Goal: Information Seeking & Learning: Find specific fact

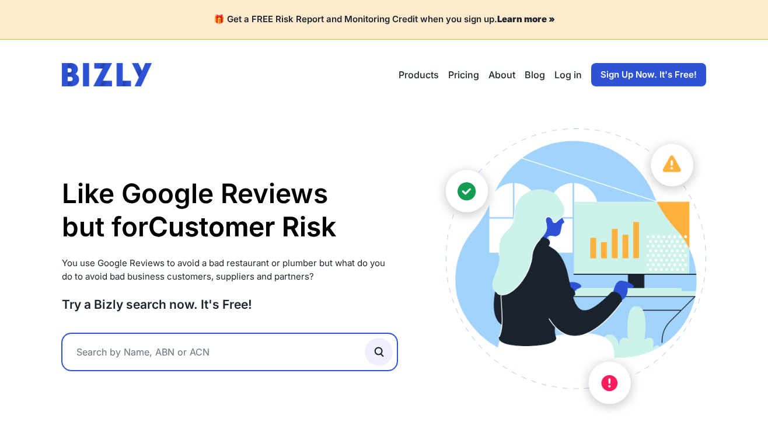
click at [142, 362] on input "text" at bounding box center [230, 351] width 336 height 37
type input "new century"
click at [378, 351] on button "submit" at bounding box center [379, 352] width 28 height 28
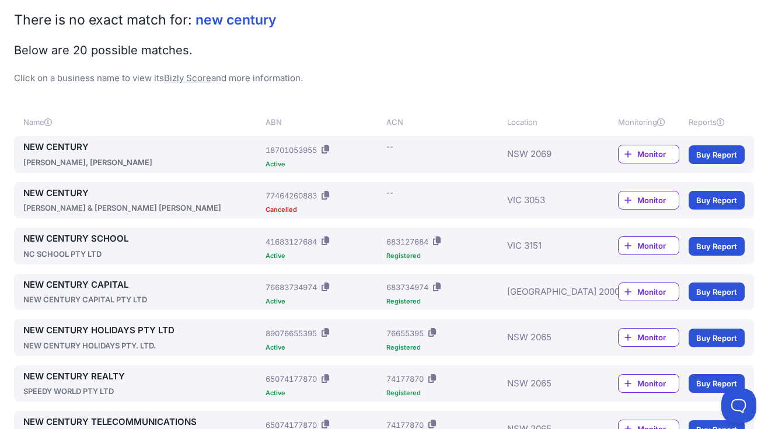
scroll to position [136, 0]
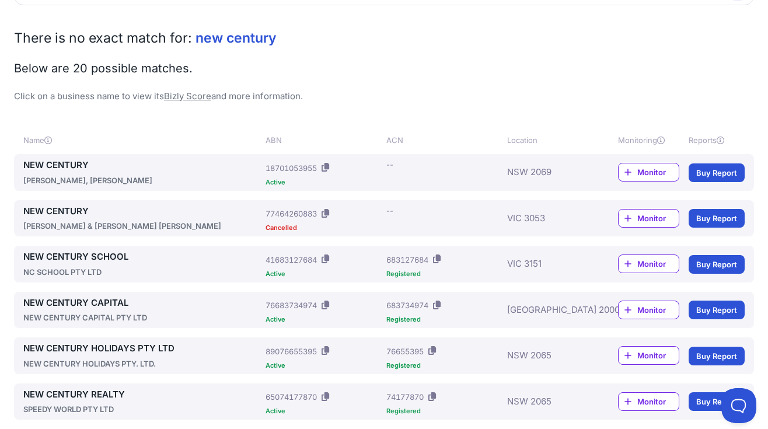
click at [99, 256] on link "NEW CENTURY SCHOOL" at bounding box center [141, 256] width 237 height 13
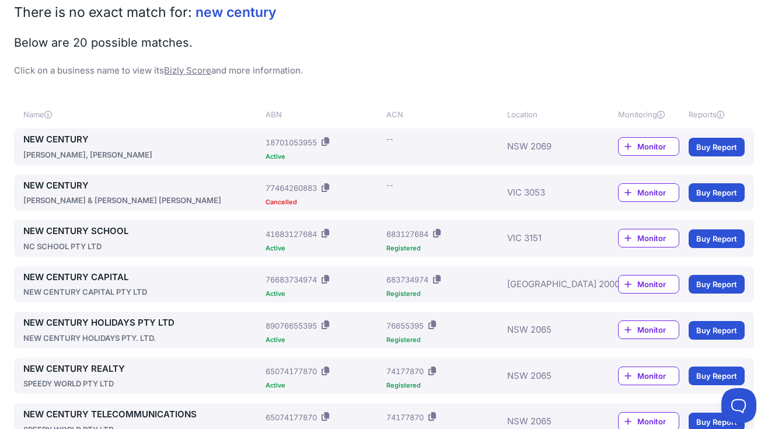
scroll to position [162, 0]
click at [644, 236] on span "Monitor" at bounding box center [657, 238] width 41 height 12
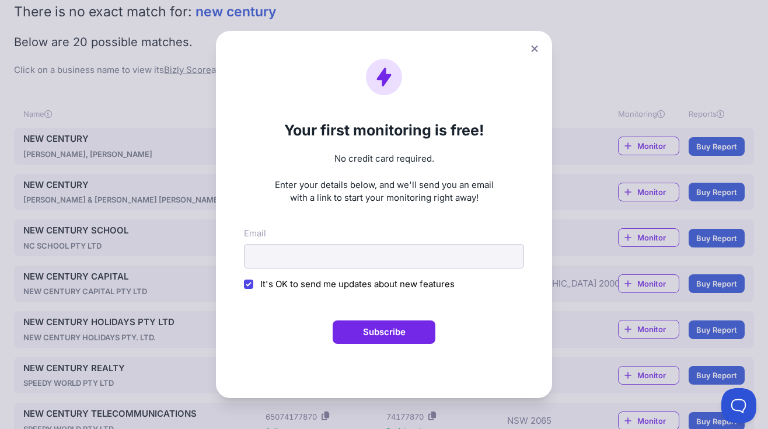
click at [536, 50] on icon at bounding box center [534, 49] width 6 height 6
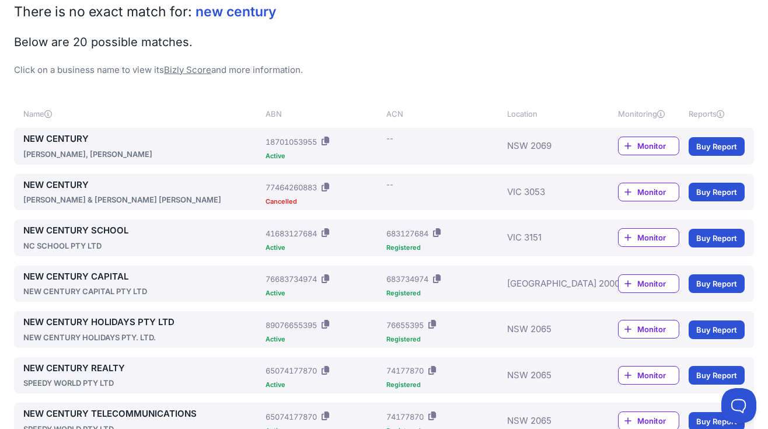
click at [110, 230] on link "NEW CENTURY SCHOOL" at bounding box center [141, 230] width 237 height 13
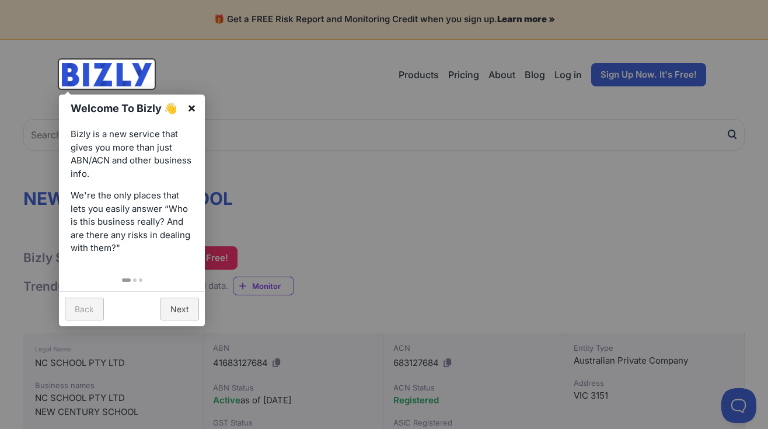
click at [193, 109] on link "×" at bounding box center [192, 108] width 26 height 26
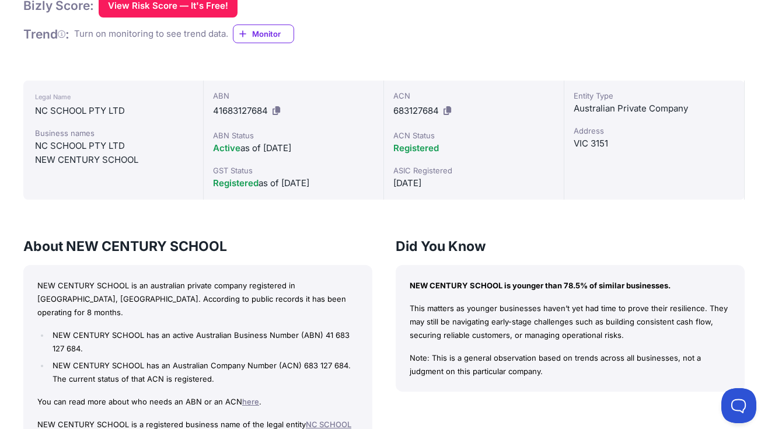
scroll to position [253, 0]
drag, startPoint x: 166, startPoint y: 320, endPoint x: 204, endPoint y: 324, distance: 38.2
click at [204, 328] on li "NEW CENTURY SCHOOL has an active Australian Business Number (ABN) 41 683 127 68…" at bounding box center [204, 341] width 309 height 27
click at [202, 331] on li "NEW CENTURY SCHOOL has an active Australian Business Number (ABN) 41 683 127 68…" at bounding box center [204, 341] width 309 height 27
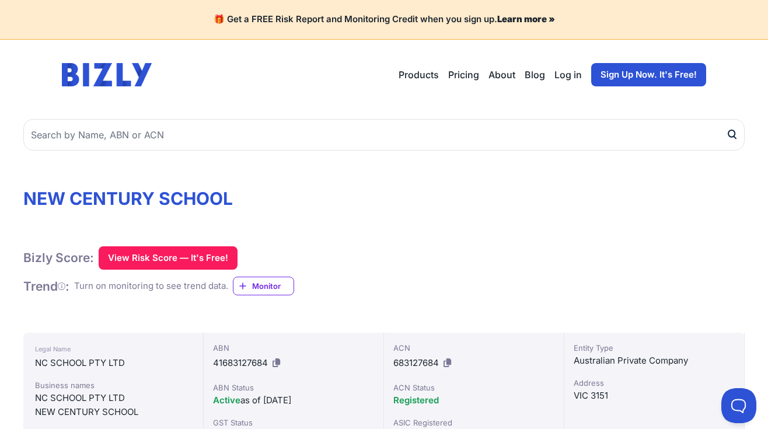
scroll to position [0, 0]
